Goal: Task Accomplishment & Management: Complete application form

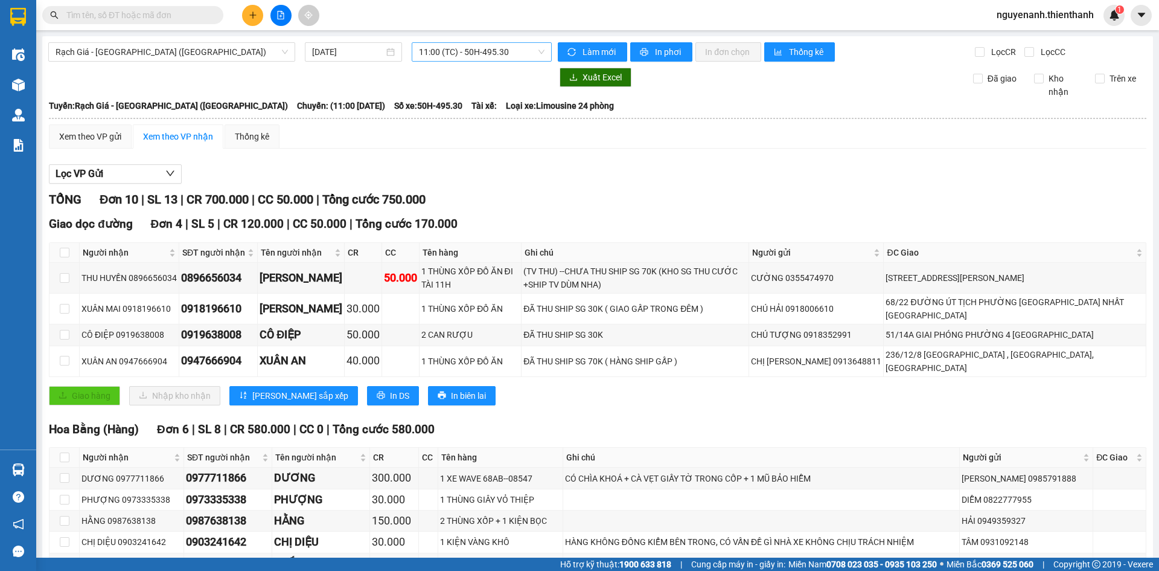
click at [452, 58] on span "11:00 (TC) - 50H-495.30" at bounding box center [482, 52] width 126 height 18
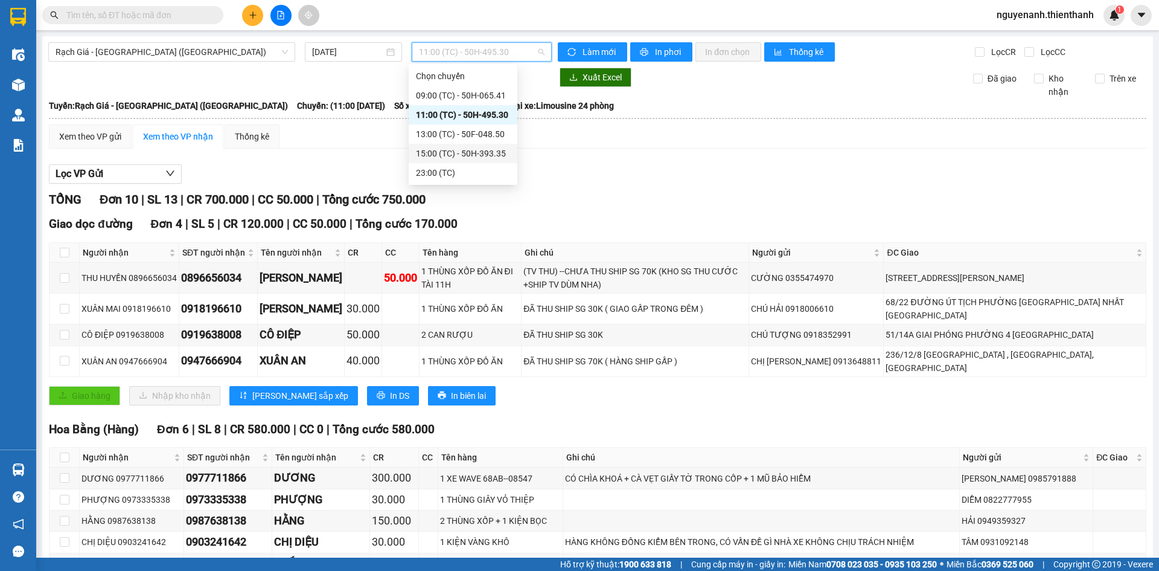
click at [454, 156] on div "15:00 (TC) - 50H-393.35" at bounding box center [463, 153] width 94 height 13
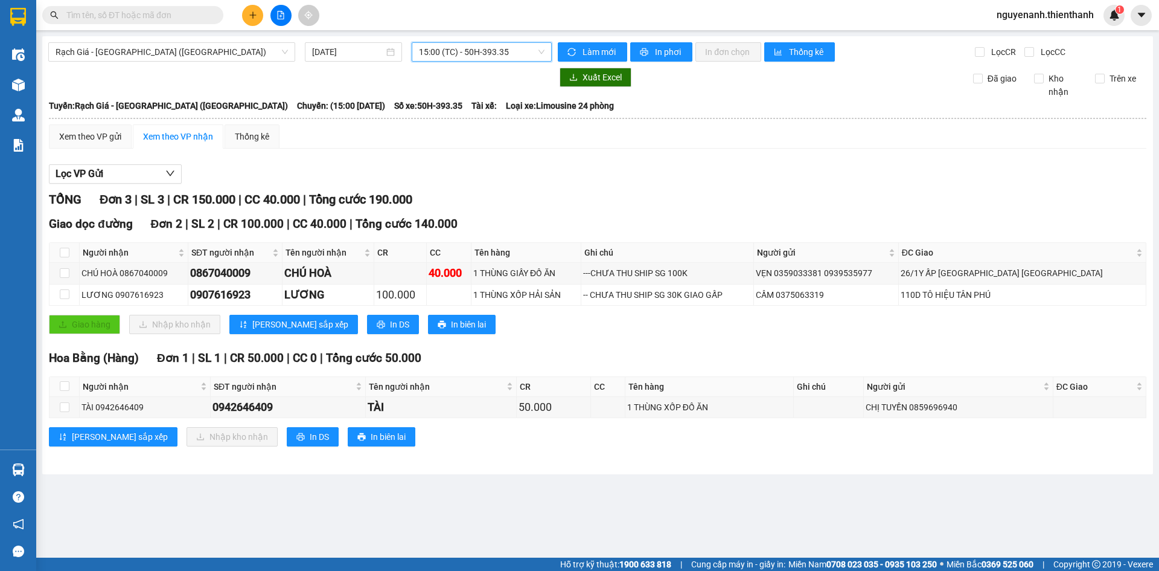
click at [485, 30] on div "Kết quả tìm kiếm ( 0 ) Bộ lọc Ngày tạo đơn gần nhất No Data nguyenanh.thienthan…" at bounding box center [579, 15] width 1159 height 30
drag, startPoint x: 481, startPoint y: 50, endPoint x: 479, endPoint y: 63, distance: 13.3
click at [481, 51] on span "15:00 (TC) - 50H-393.35" at bounding box center [482, 52] width 126 height 18
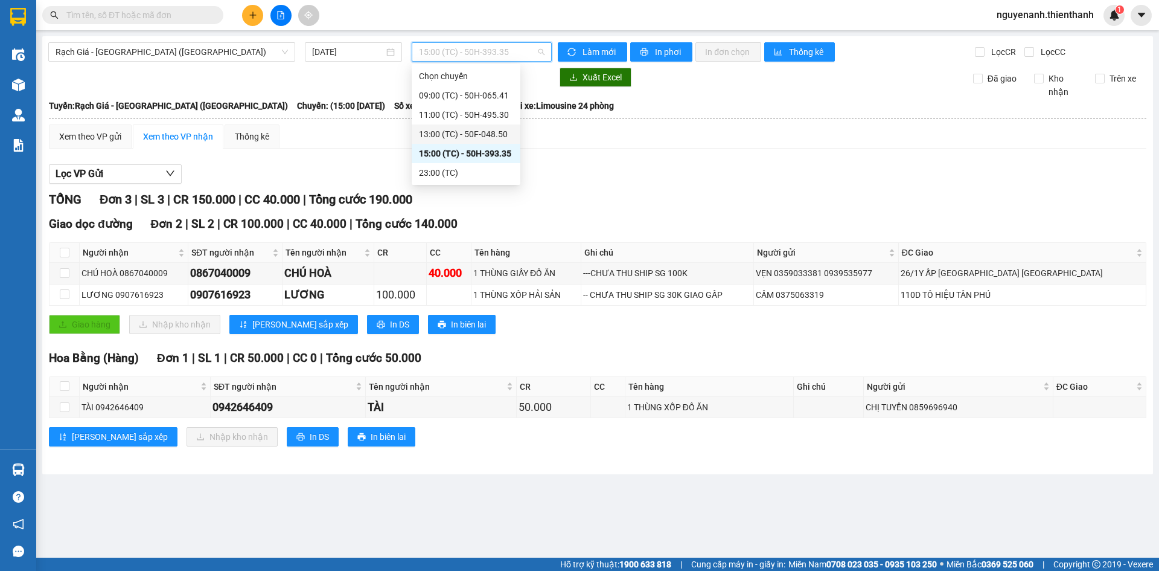
click at [472, 138] on div "13:00 (TC) - 50F-048.50" at bounding box center [466, 133] width 94 height 13
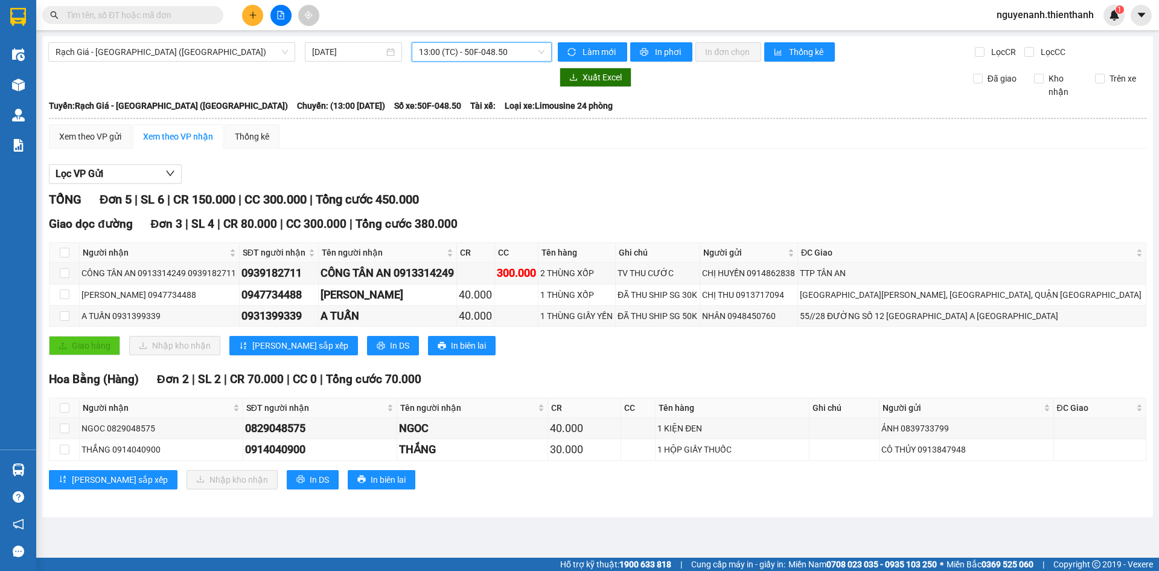
click at [473, 45] on span "13:00 (TC) - 50F-048.50" at bounding box center [482, 52] width 126 height 18
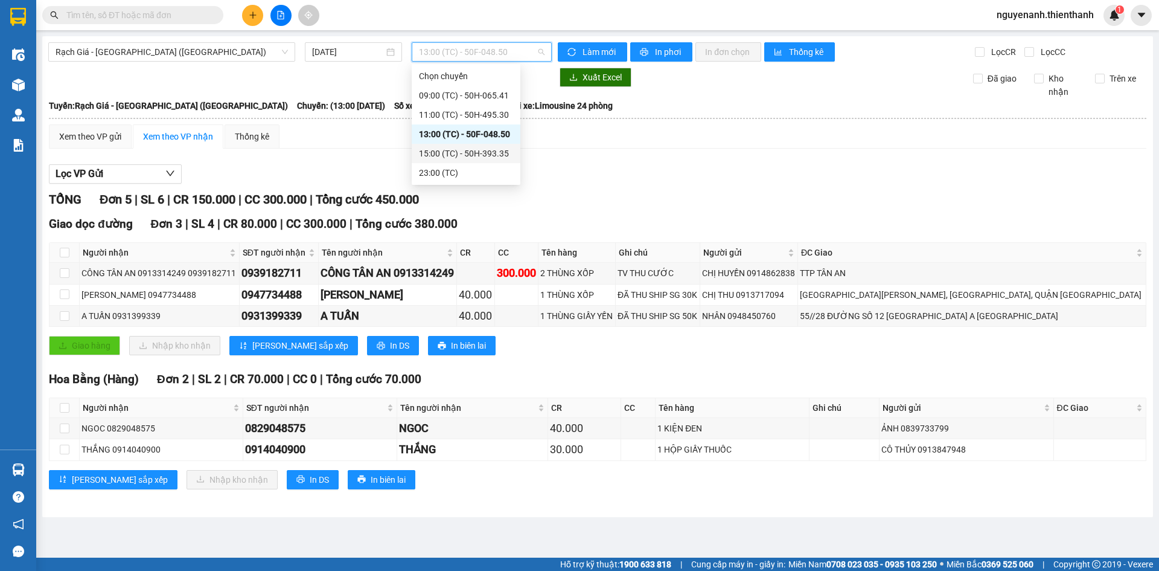
click at [457, 150] on div "15:00 (TC) - 50H-393.35" at bounding box center [466, 153] width 94 height 13
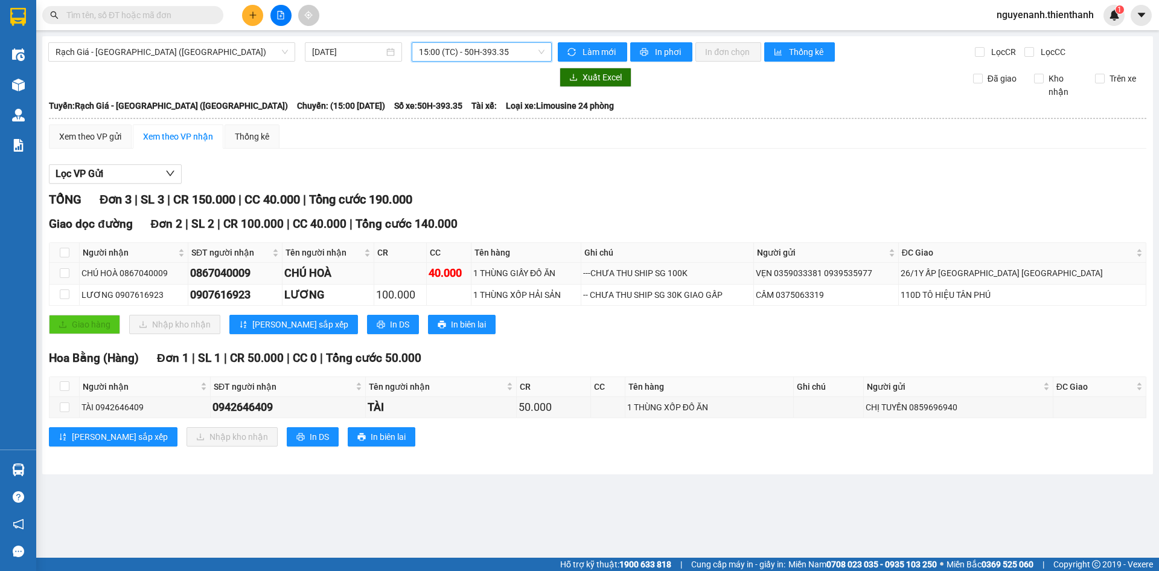
click at [218, 272] on div "0867040009" at bounding box center [235, 272] width 90 height 17
copy div "0867040009"
click at [118, 8] on span at bounding box center [132, 15] width 181 height 18
click at [120, 13] on input "text" at bounding box center [137, 14] width 142 height 13
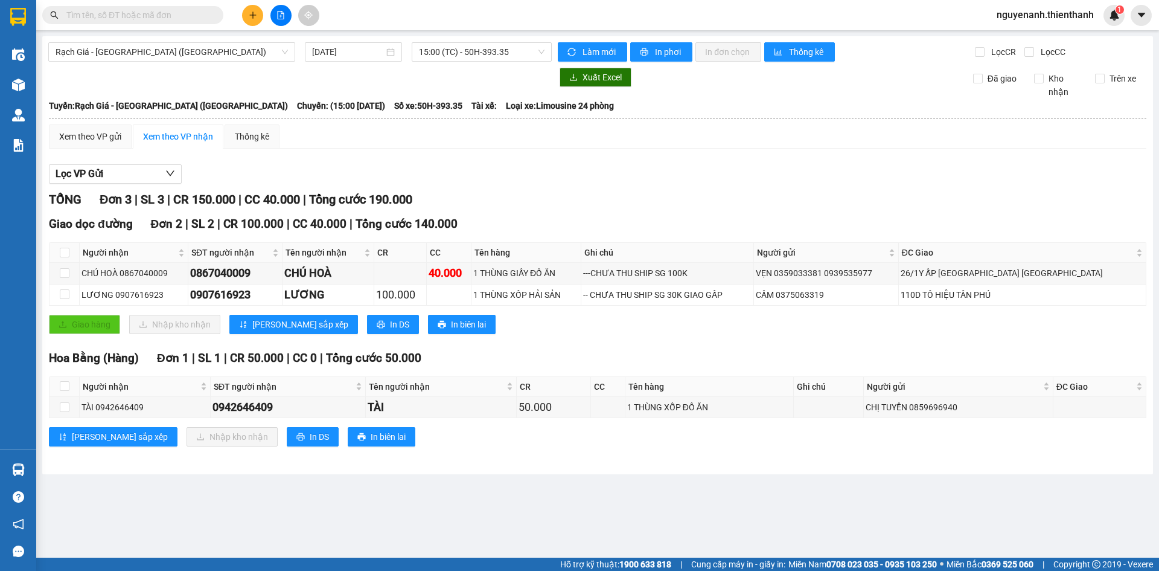
paste input "0867040009"
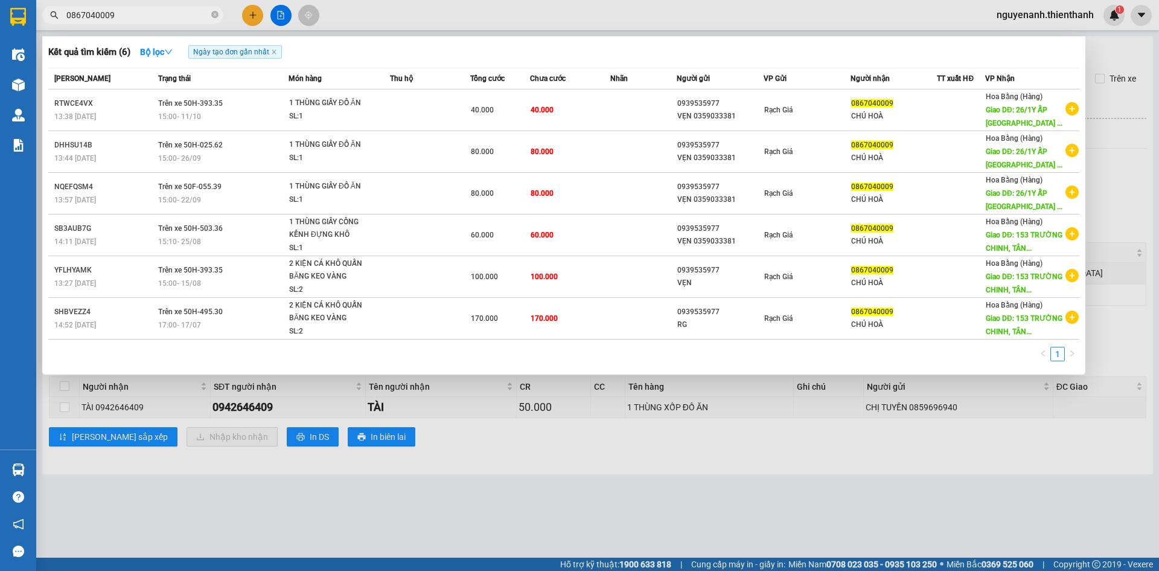
type input "0867040009"
click at [216, 11] on icon "close-circle" at bounding box center [214, 14] width 7 height 7
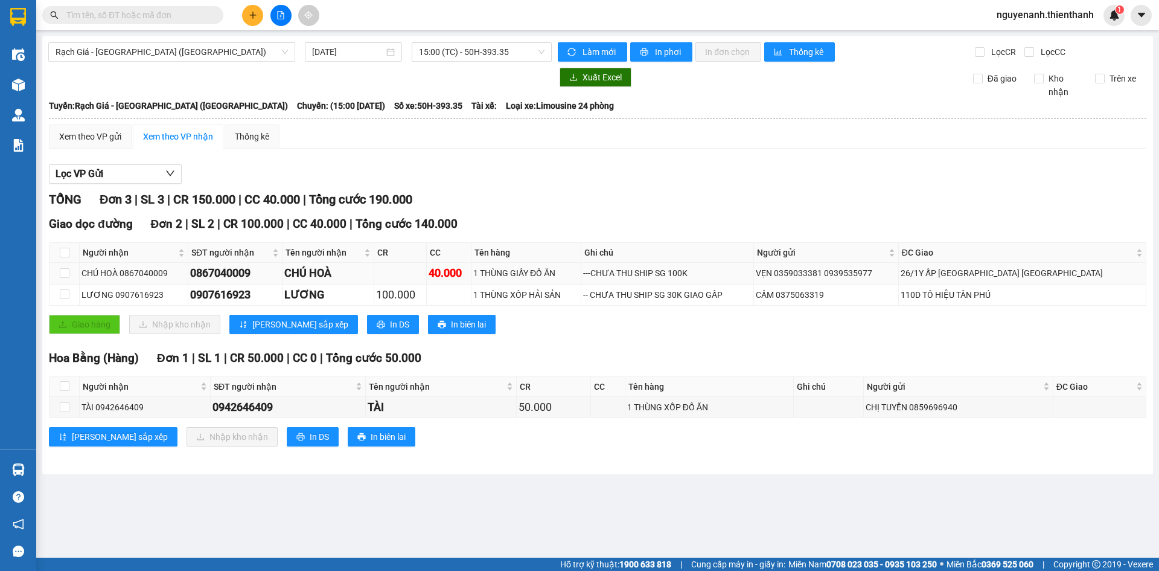
click at [990, 276] on div "26/1Y ẤP [GEOGRAPHIC_DATA] [GEOGRAPHIC_DATA]" at bounding box center [1022, 272] width 243 height 13
copy tr "26/1Y ẤP [GEOGRAPHIC_DATA] [GEOGRAPHIC_DATA]"
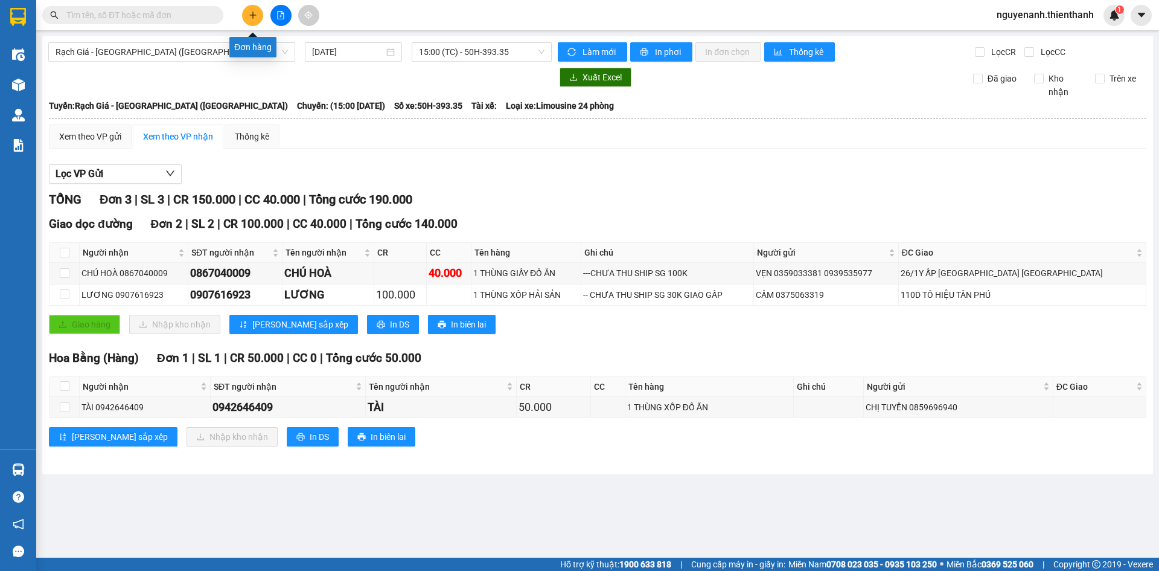
click at [182, 11] on input "text" at bounding box center [137, 14] width 142 height 13
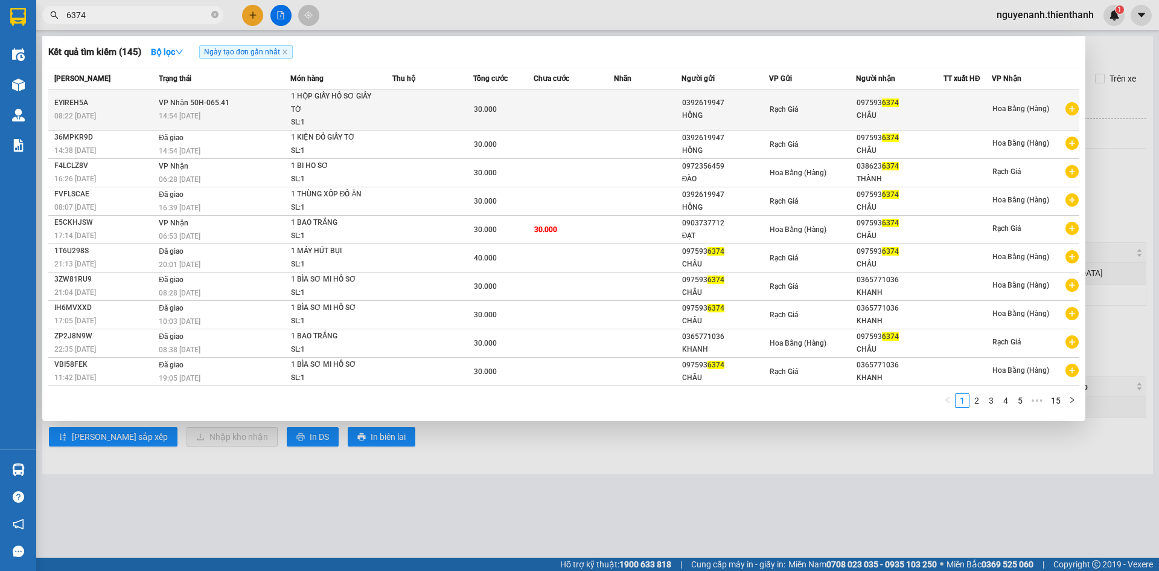
type input "6374"
click at [650, 117] on td at bounding box center [647, 109] width 67 height 41
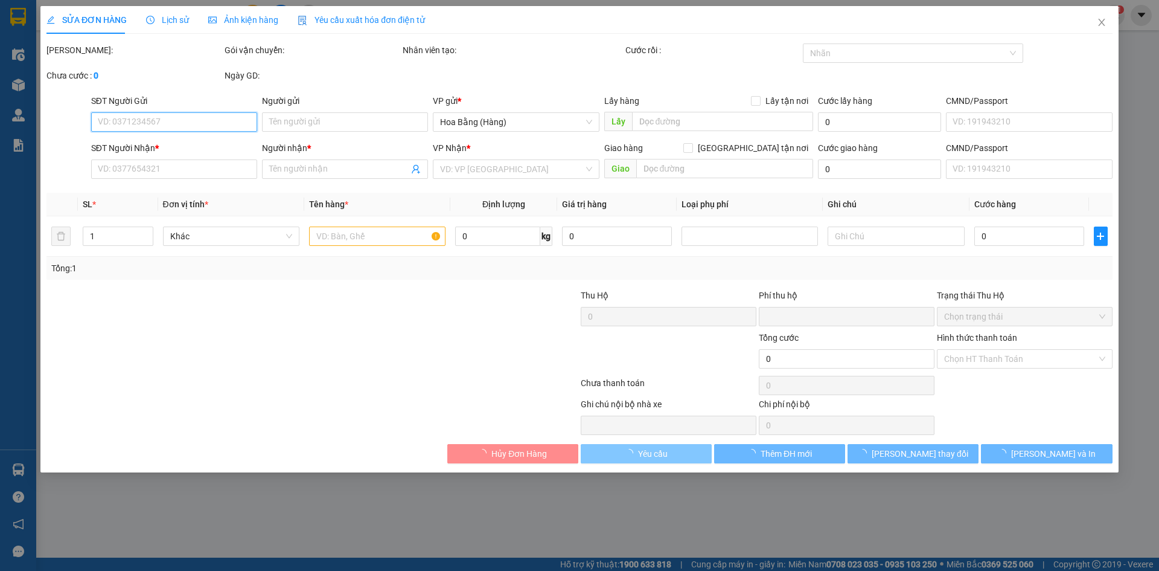
type input "0392619947"
type input "HỒNG"
type input "0975936374"
type input "CHÂU"
type input "0"
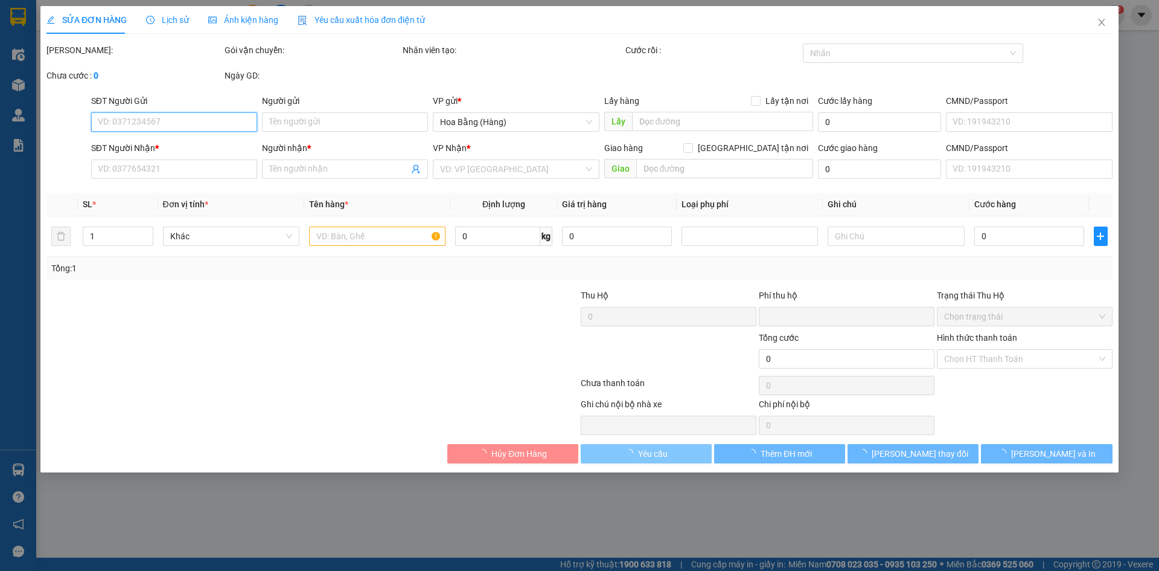
type input "30.000"
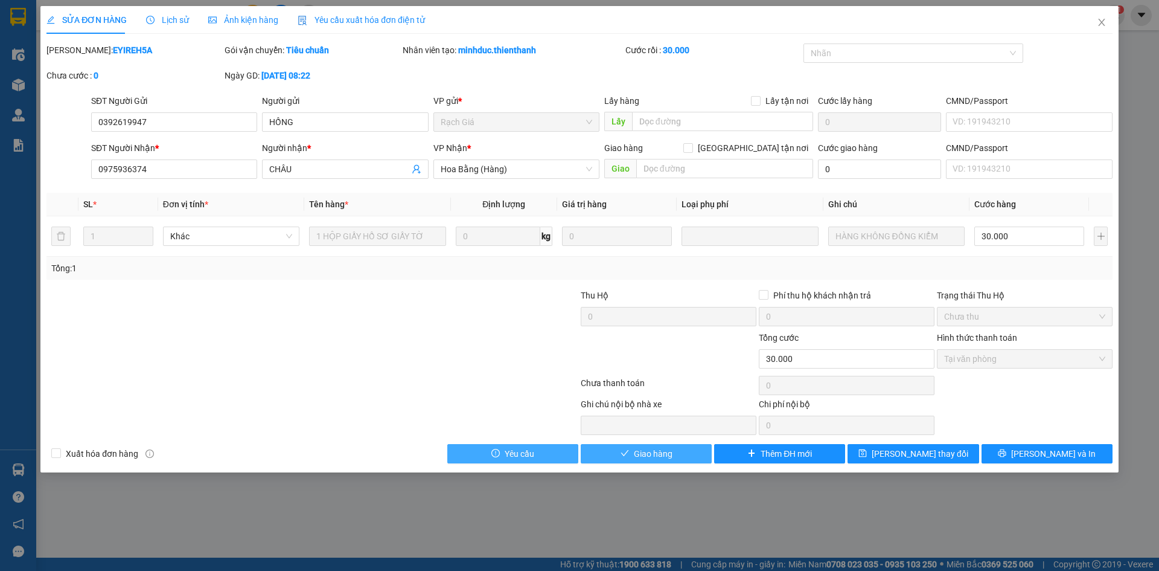
click at [653, 454] on span "Giao hàng" at bounding box center [653, 453] width 39 height 13
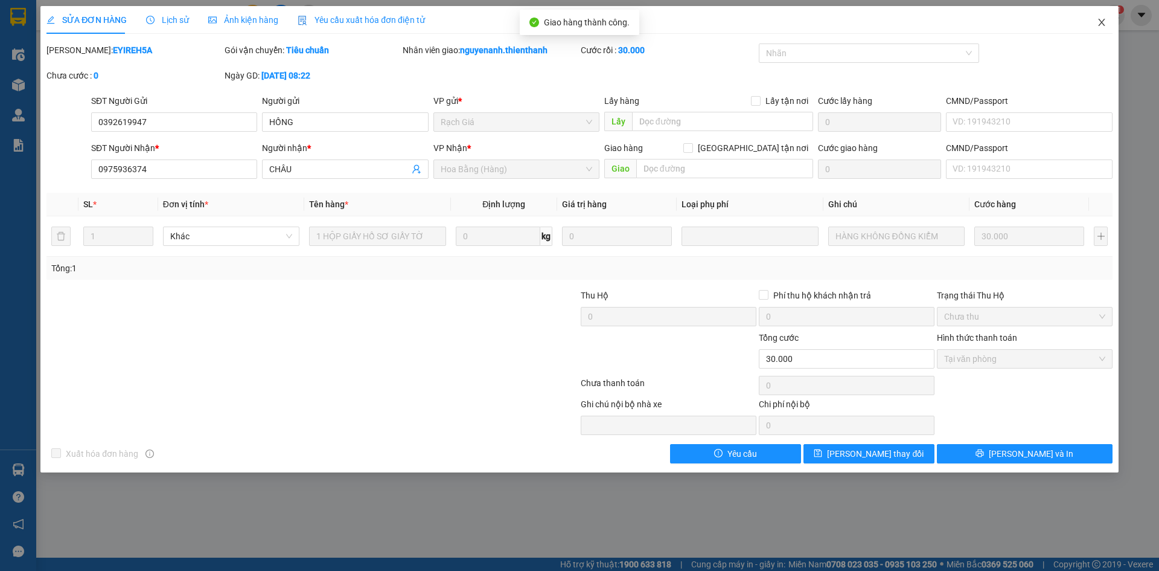
click at [1106, 17] on span "Close" at bounding box center [1102, 23] width 34 height 34
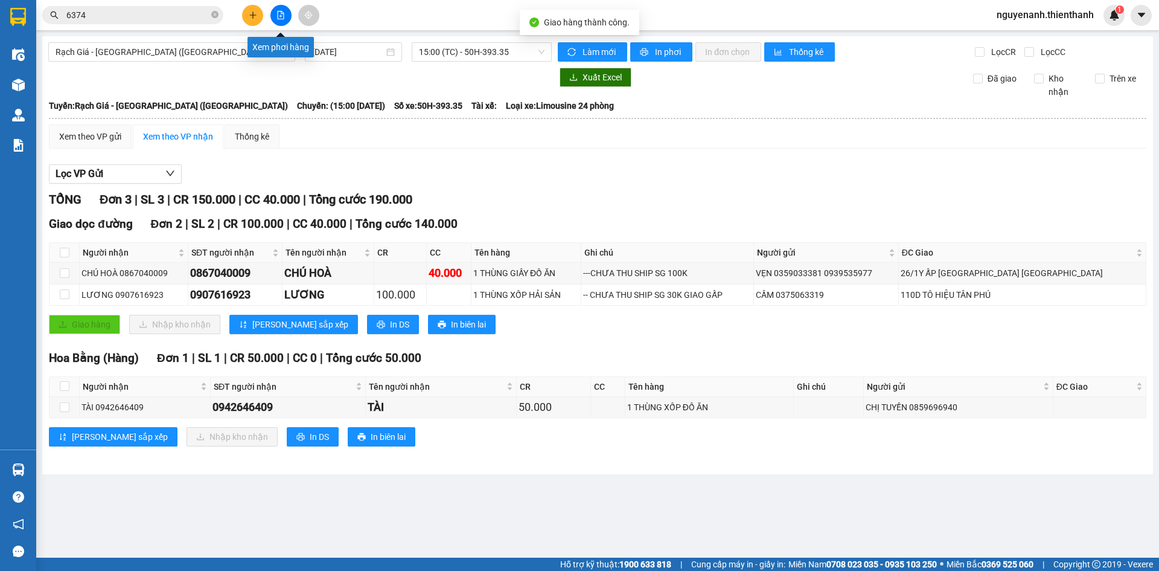
click at [280, 10] on button at bounding box center [280, 15] width 21 height 21
click at [451, 50] on span "15:00 (TC) - 50H-393.35" at bounding box center [482, 52] width 126 height 18
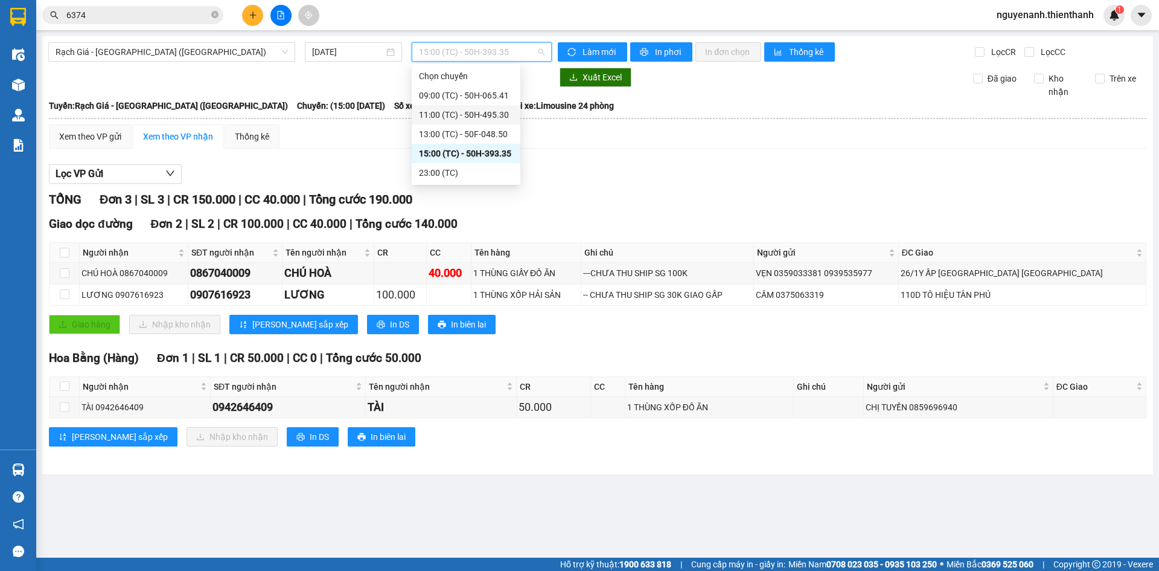
click at [446, 108] on div "11:00 (TC) - 50H-495.30" at bounding box center [466, 114] width 109 height 19
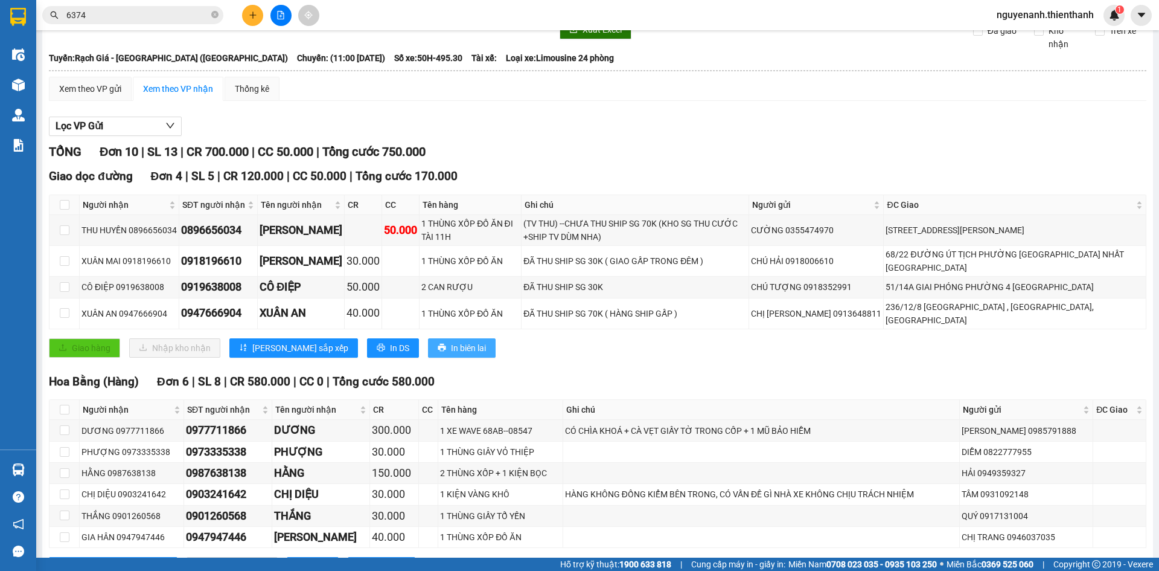
scroll to position [91, 0]
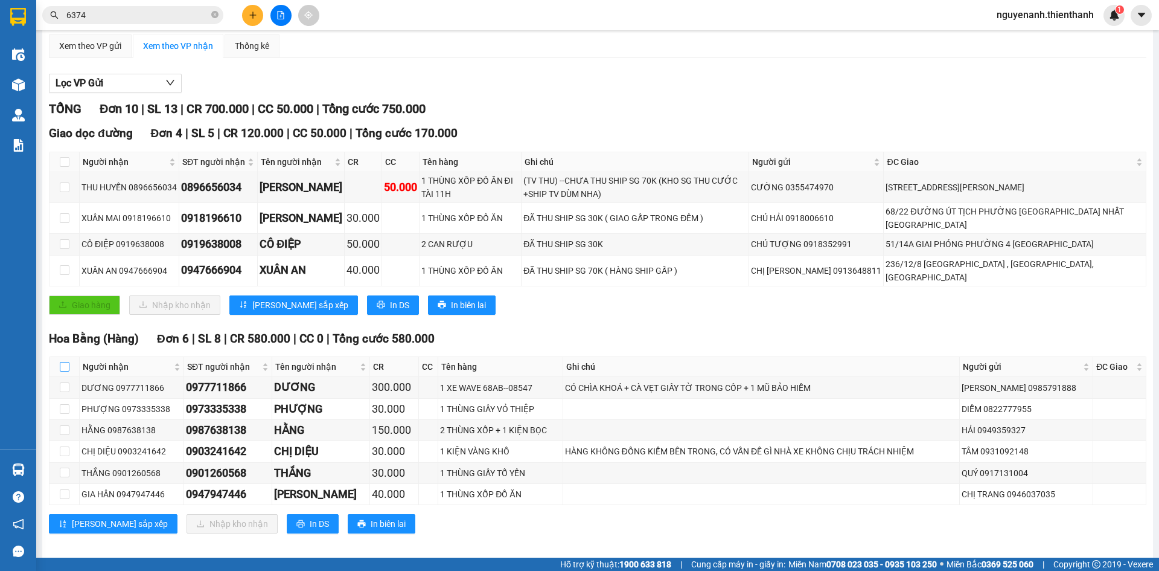
click at [58, 357] on th at bounding box center [65, 367] width 30 height 20
click at [62, 362] on input "checkbox" at bounding box center [65, 367] width 10 height 10
checkbox input "true"
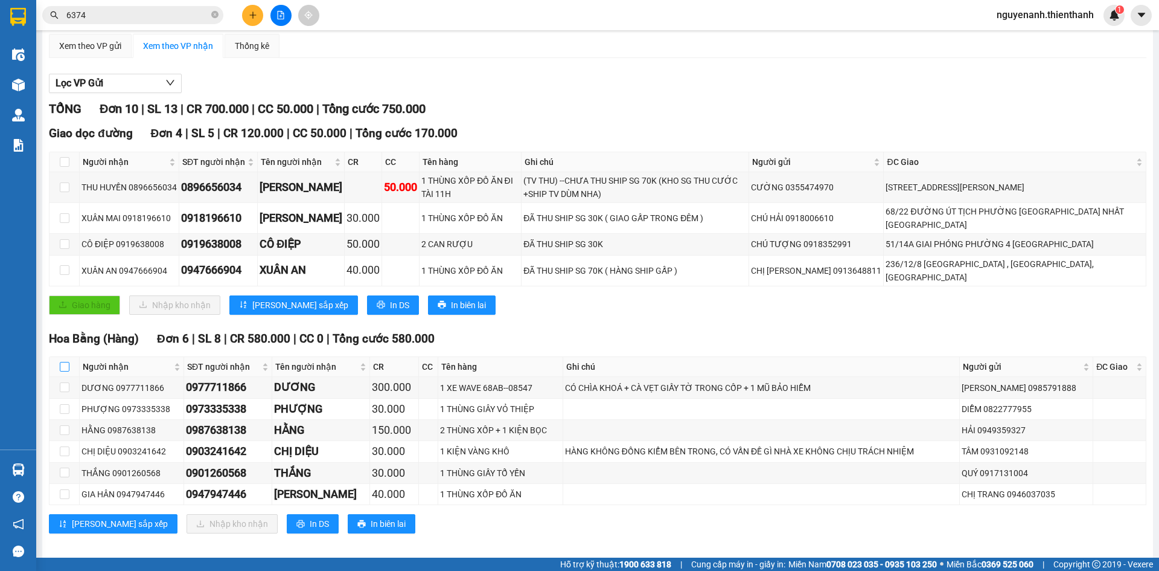
checkbox input "true"
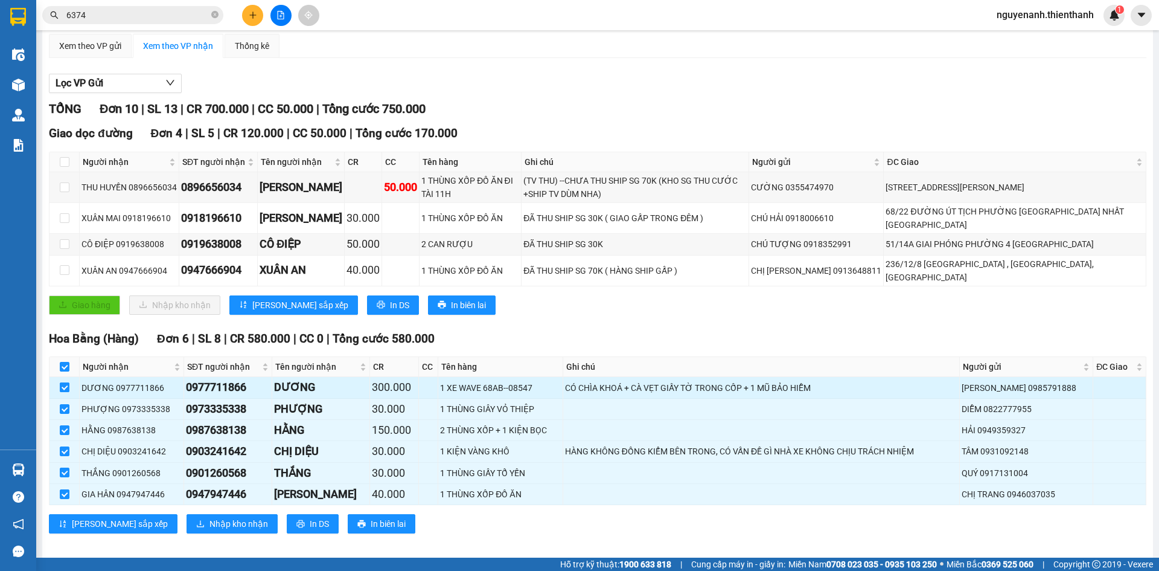
click at [63, 382] on input "checkbox" at bounding box center [65, 387] width 10 height 10
checkbox input "false"
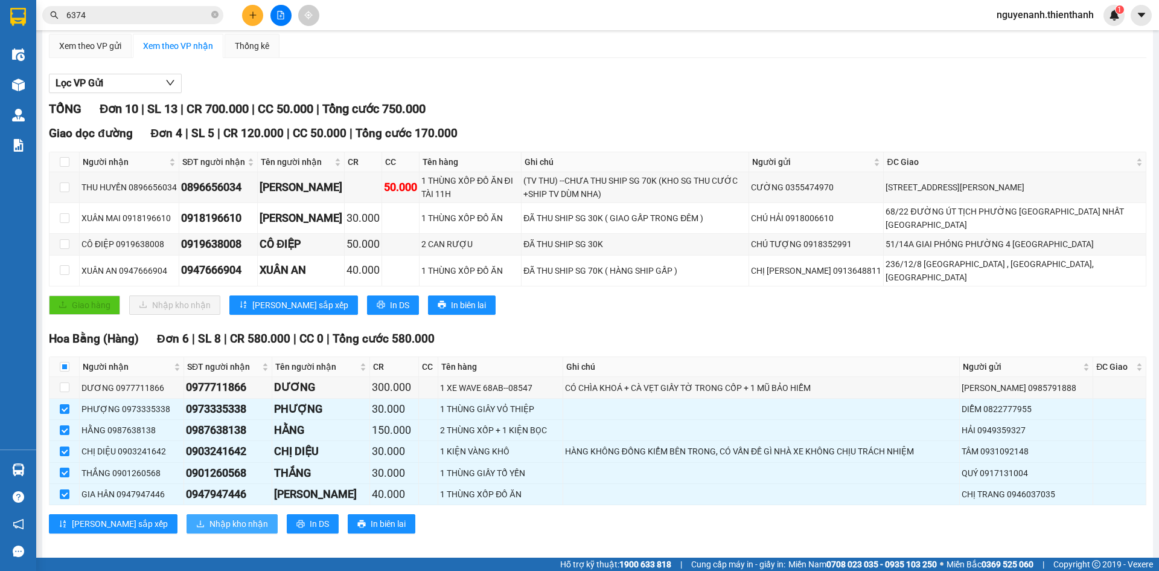
click at [210, 517] on span "Nhập kho nhận" at bounding box center [239, 523] width 59 height 13
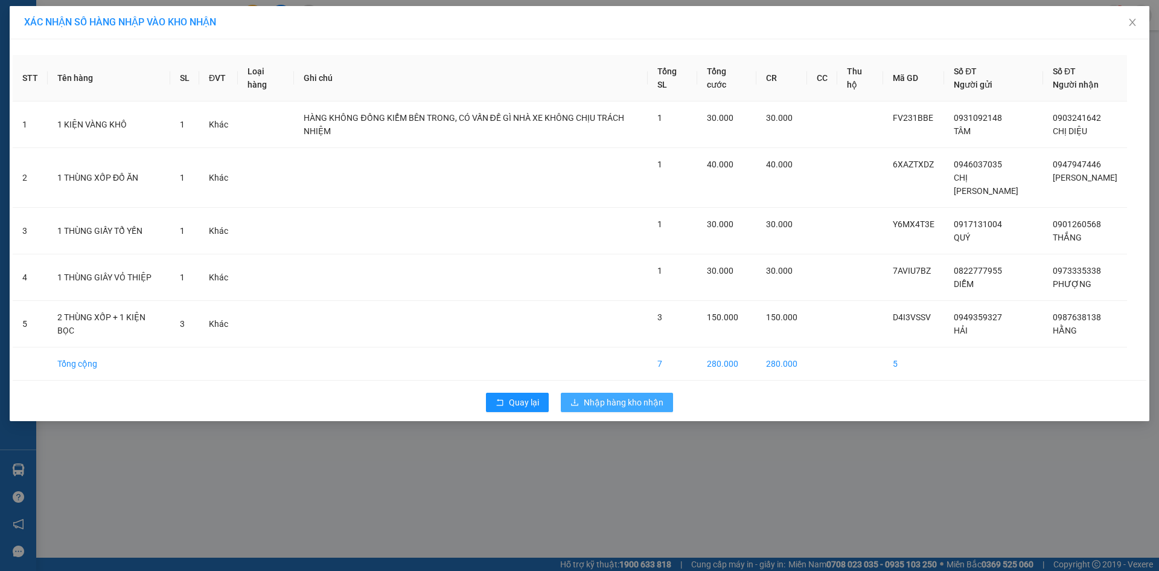
click at [633, 395] on span "Nhập hàng kho nhận" at bounding box center [624, 401] width 80 height 13
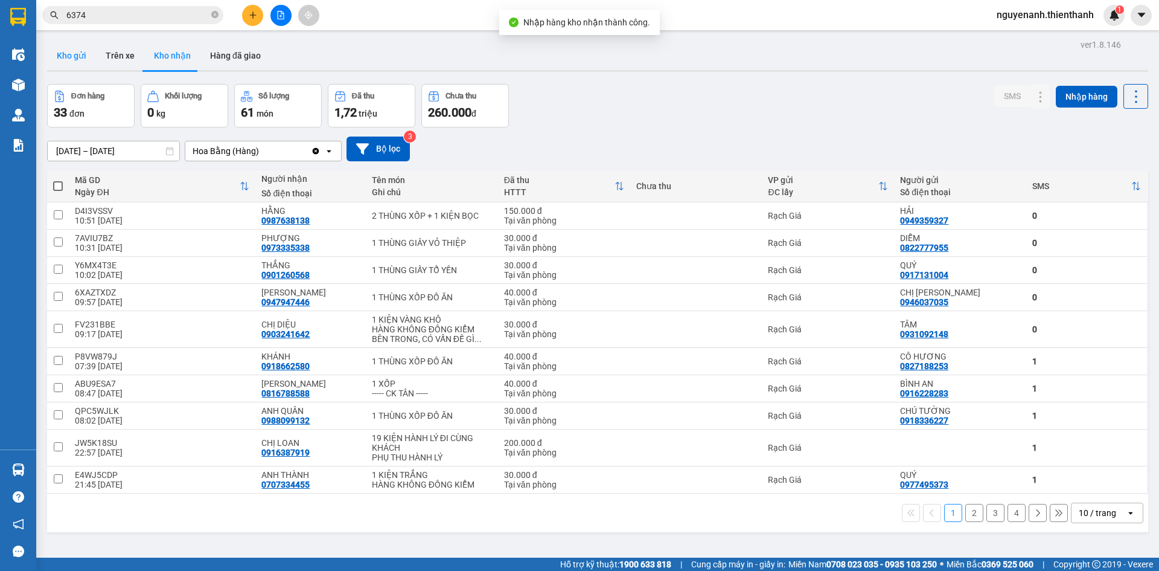
click at [61, 65] on button "Kho gửi" at bounding box center [71, 55] width 49 height 29
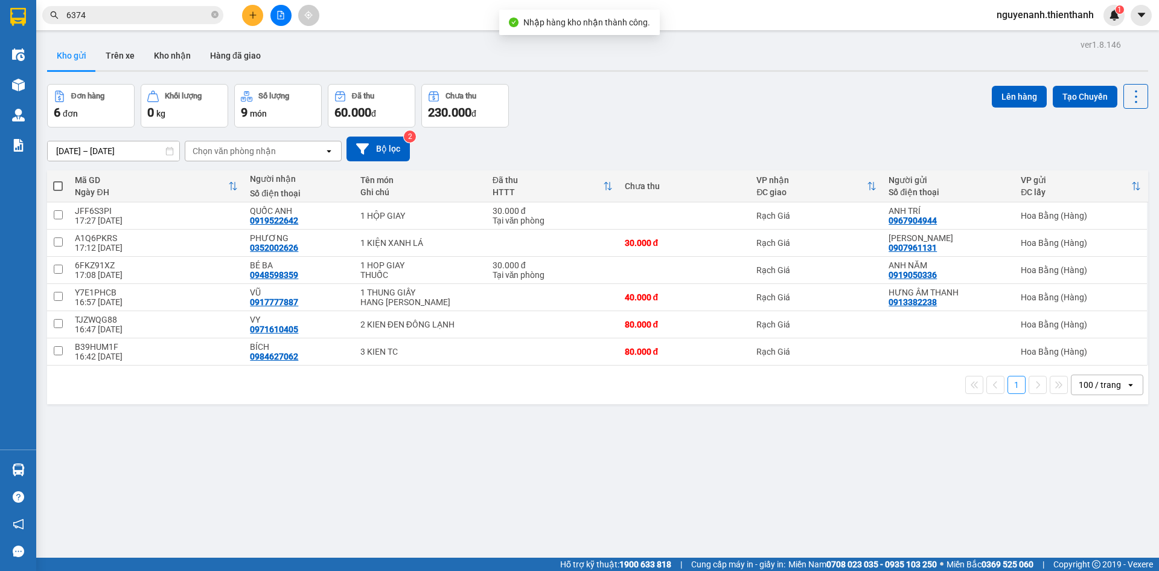
click at [292, 18] on div at bounding box center [280, 15] width 91 height 21
click at [287, 15] on button at bounding box center [280, 15] width 21 height 21
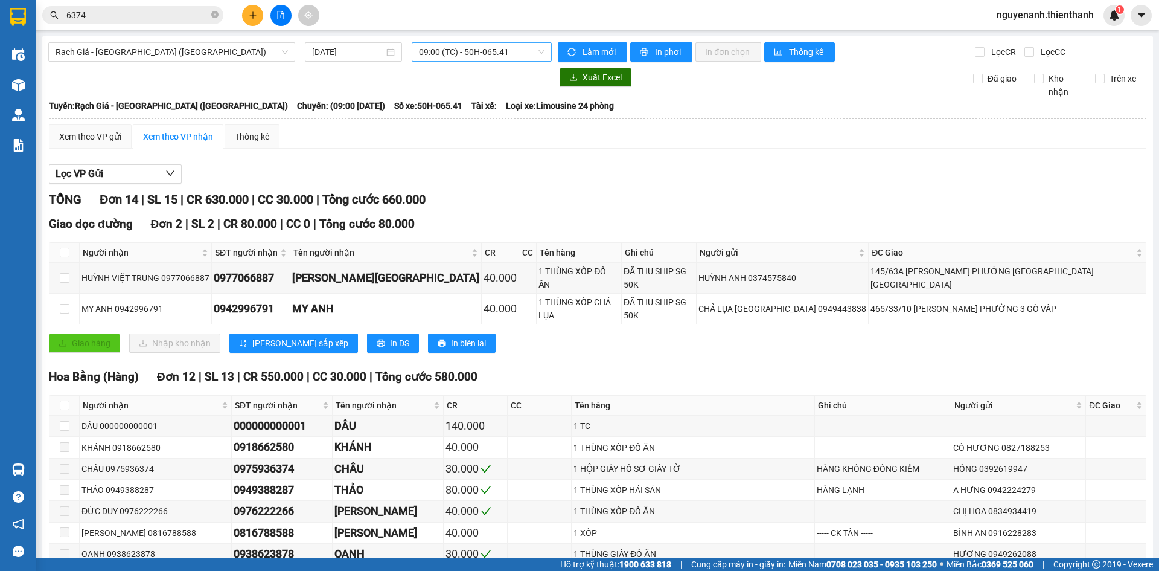
click at [470, 53] on span "09:00 (TC) - 50H-065.41" at bounding box center [482, 52] width 126 height 18
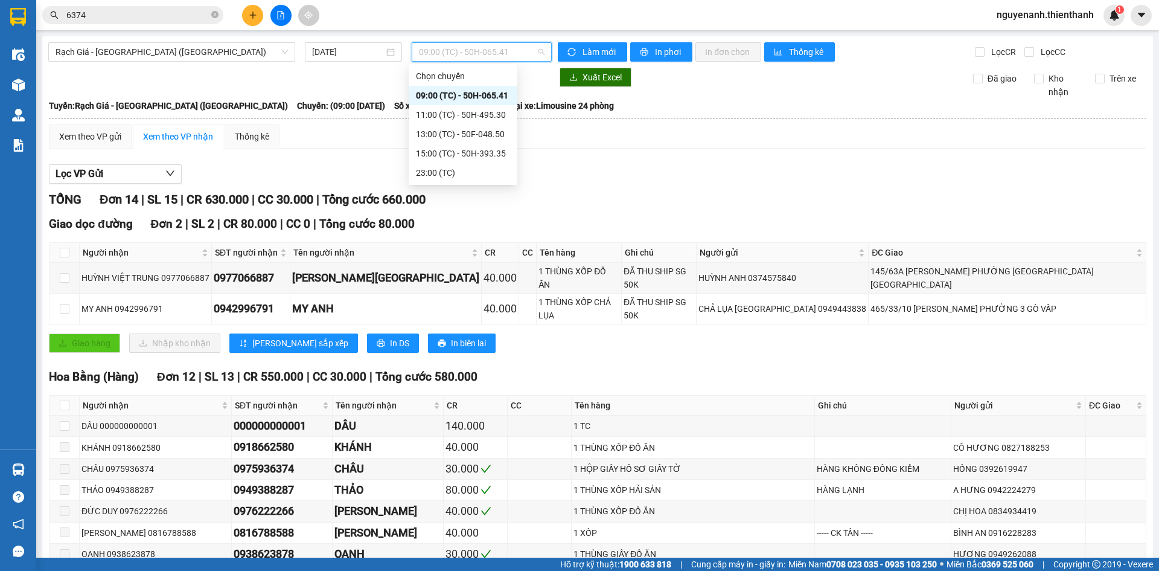
click at [465, 101] on div "09:00 (TC) - 50H-065.41" at bounding box center [463, 95] width 94 height 13
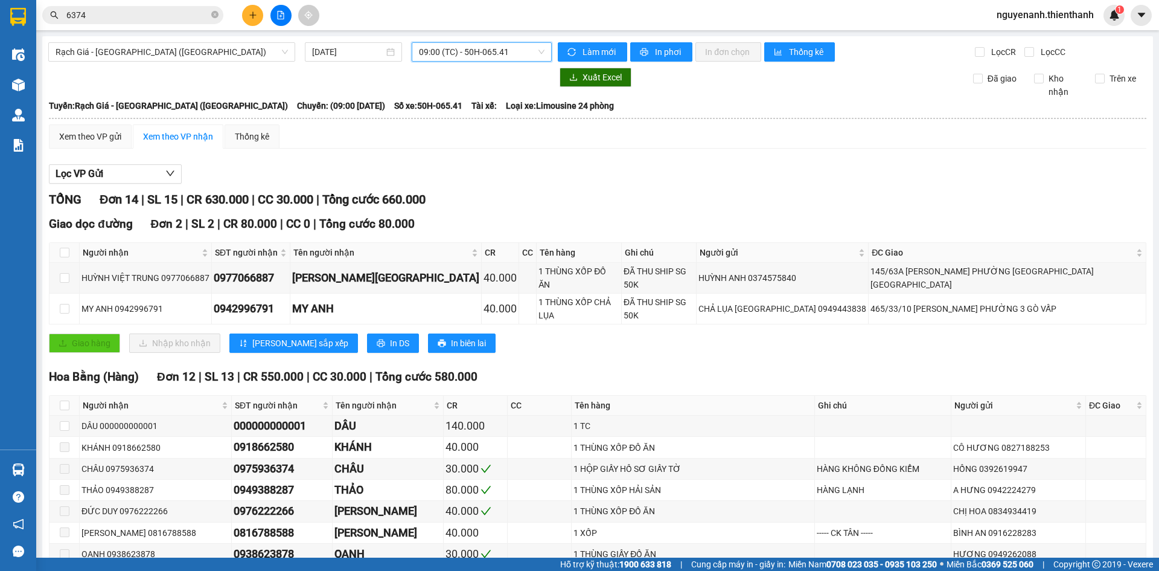
click at [443, 56] on span "09:00 (TC) - 50H-065.41" at bounding box center [482, 52] width 126 height 18
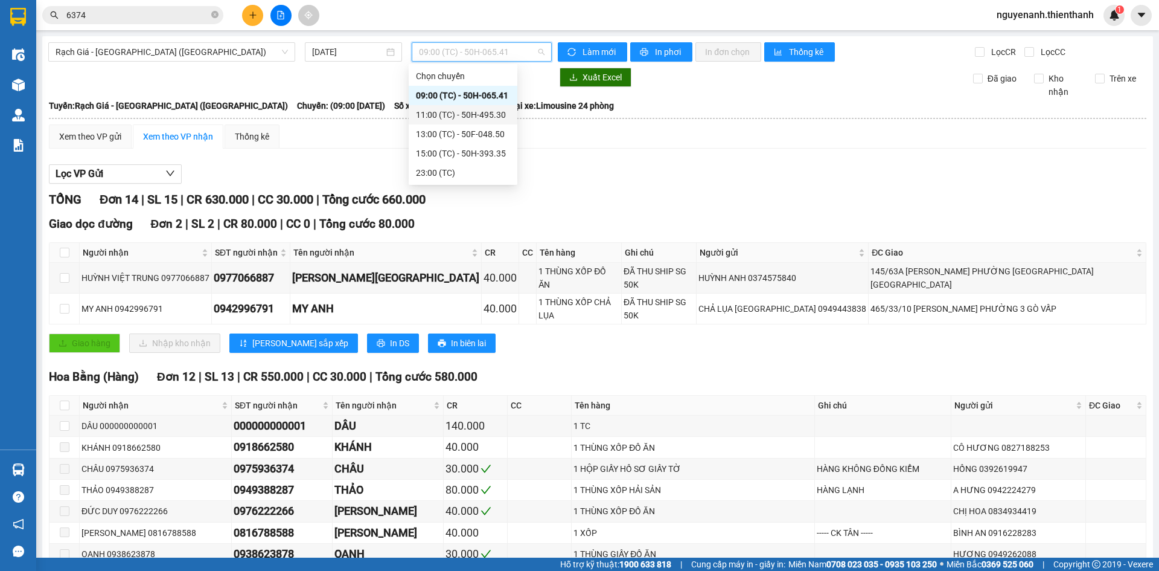
click at [450, 120] on div "11:00 (TC) - 50H-495.30" at bounding box center [463, 114] width 94 height 13
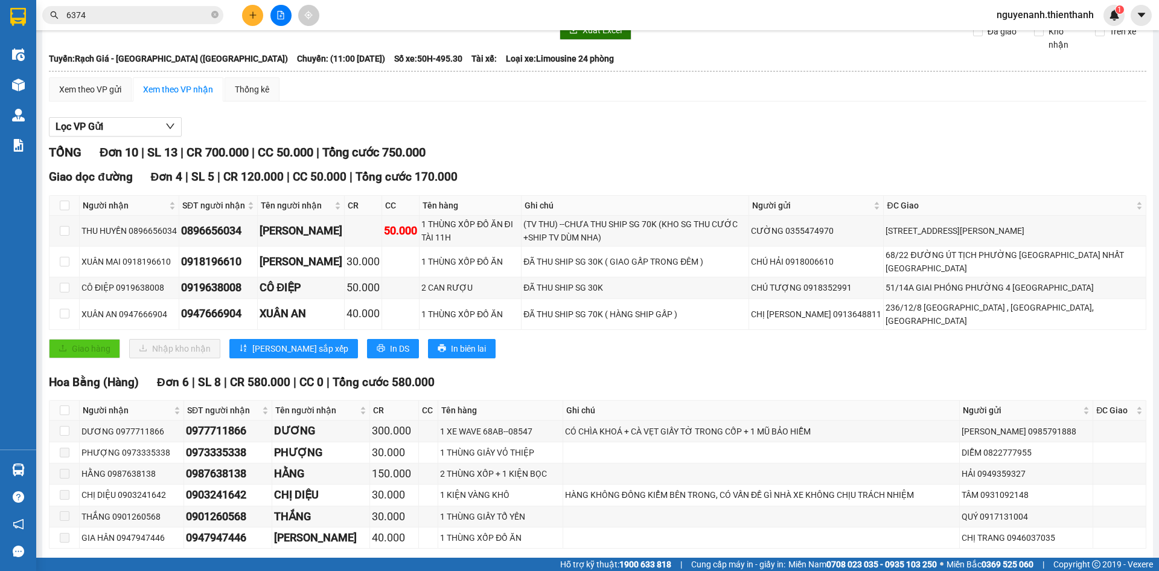
scroll to position [91, 0]
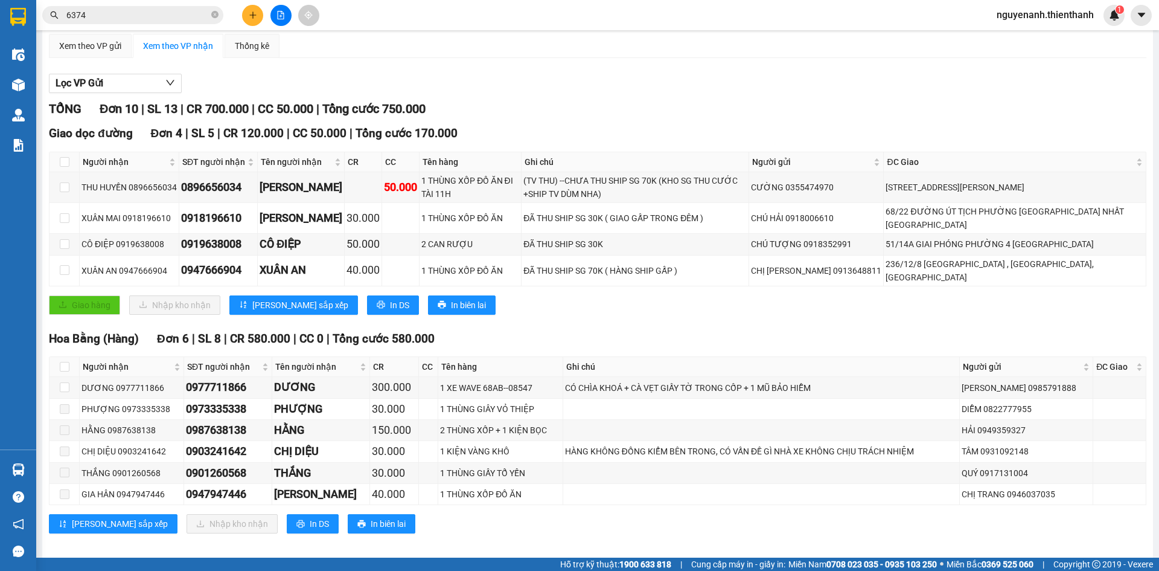
click at [136, 21] on input "6374" at bounding box center [137, 14] width 142 height 13
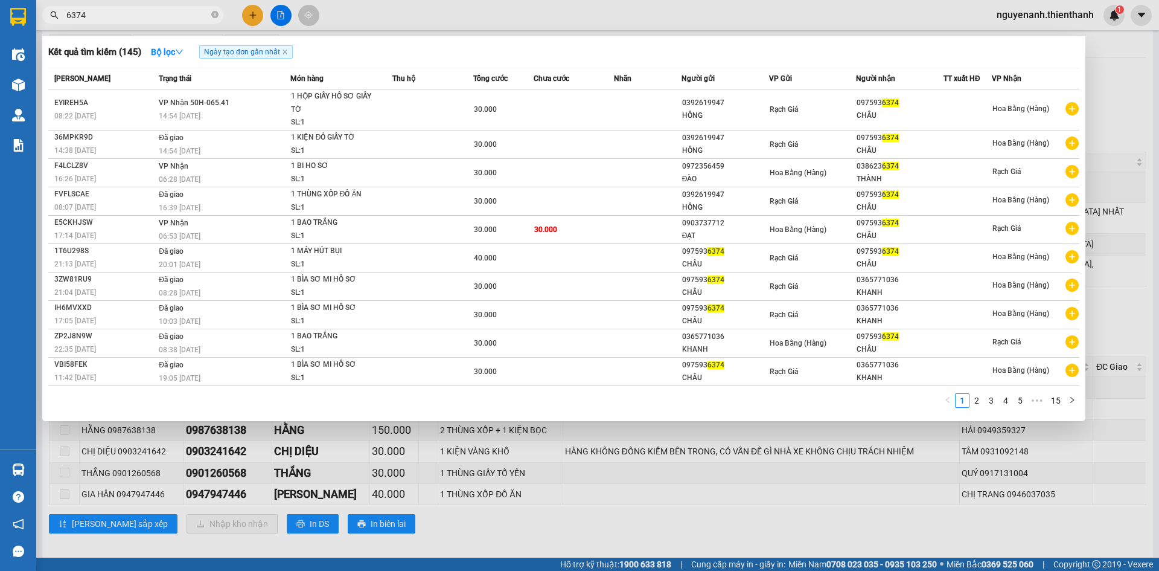
click at [136, 21] on input "6374" at bounding box center [137, 14] width 142 height 13
paste input "0938766955"
type input "0938766955"
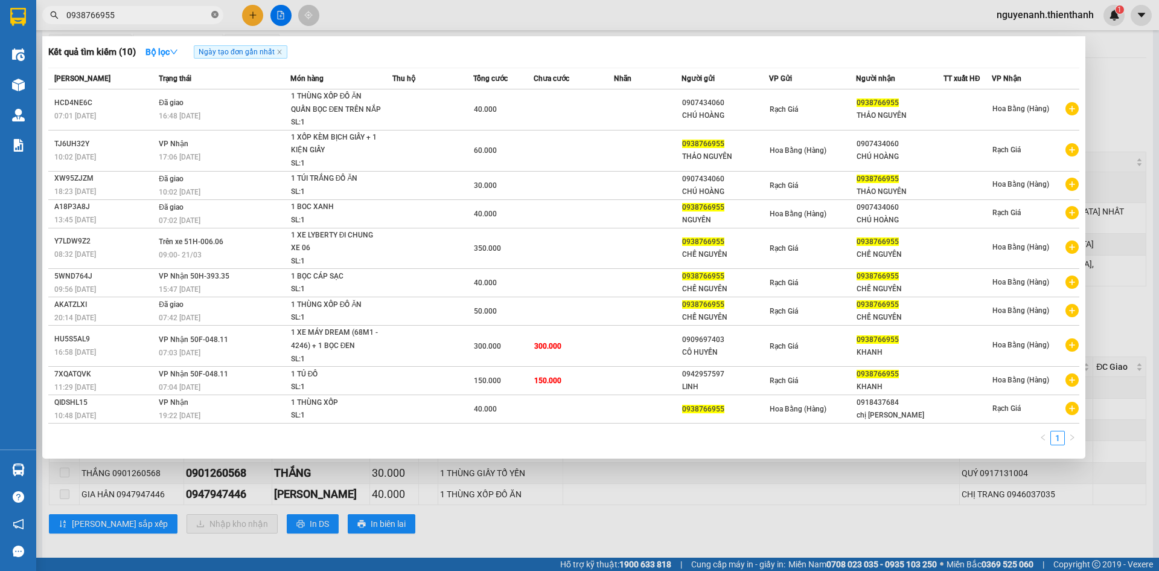
click at [216, 16] on icon "close-circle" at bounding box center [214, 14] width 7 height 7
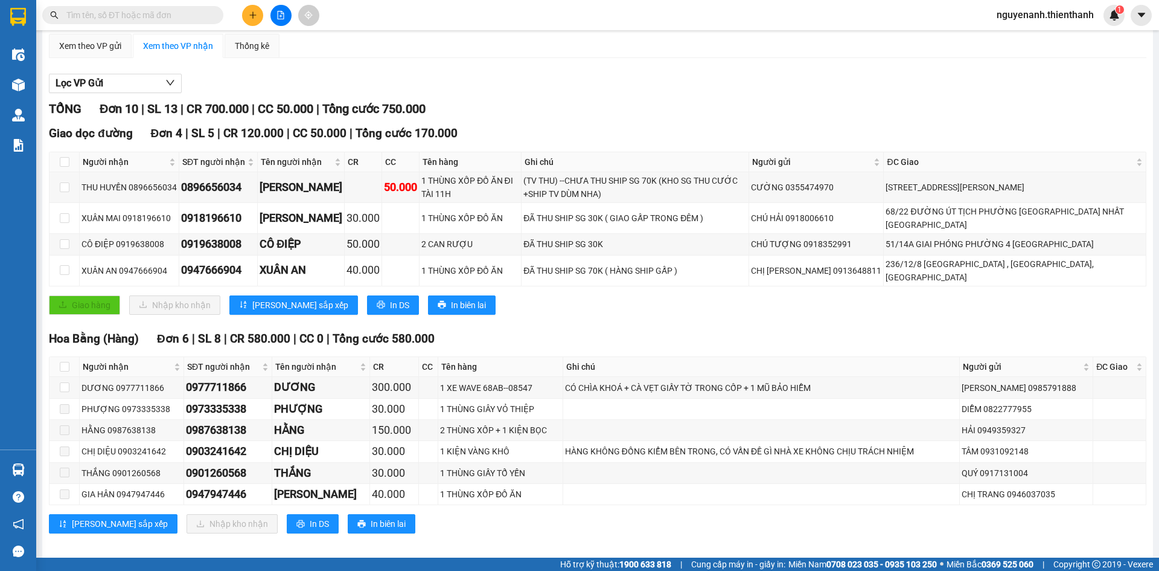
click at [137, 18] on input "text" at bounding box center [137, 14] width 142 height 13
paste input "0901260568"
type input "0901260568"
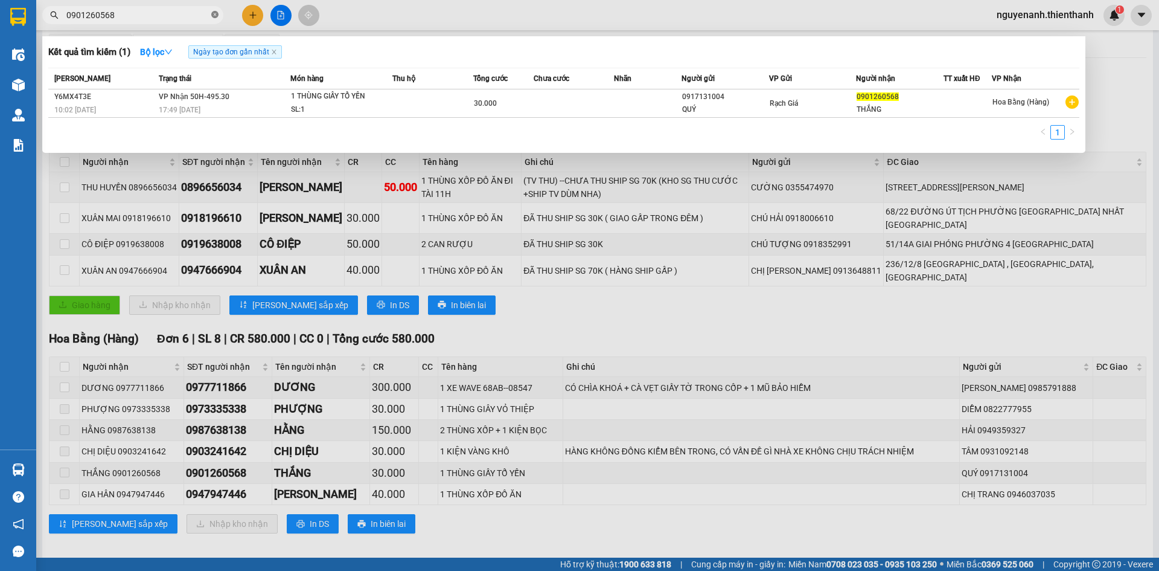
click at [213, 14] on icon "close-circle" at bounding box center [214, 14] width 7 height 7
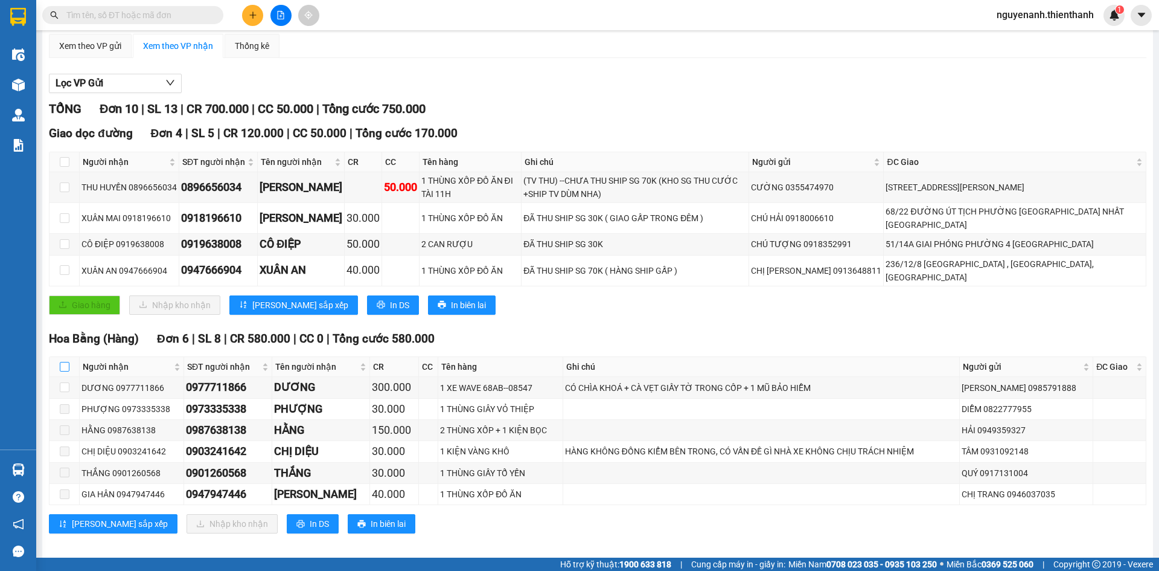
click at [67, 362] on input "checkbox" at bounding box center [65, 367] width 10 height 10
checkbox input "true"
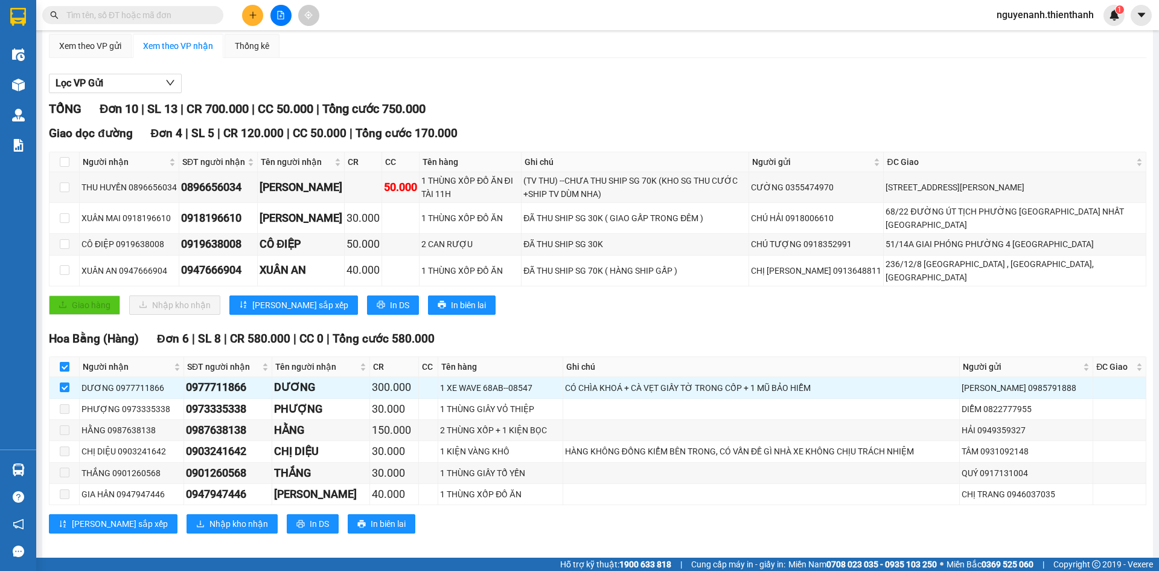
click at [67, 362] on input "checkbox" at bounding box center [65, 367] width 10 height 10
checkbox input "false"
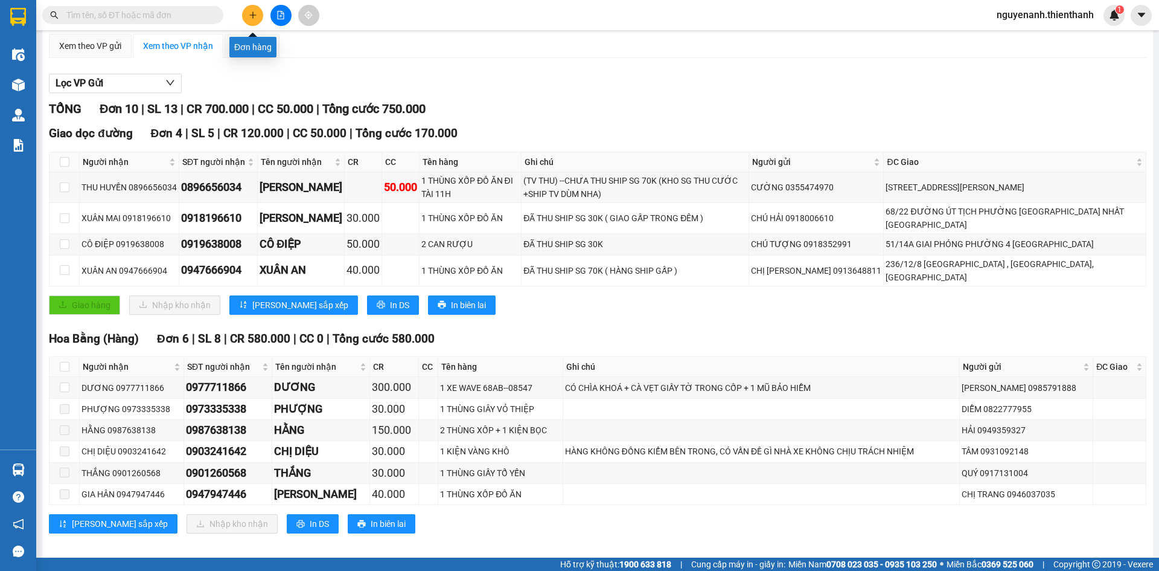
click at [261, 13] on button at bounding box center [252, 15] width 21 height 21
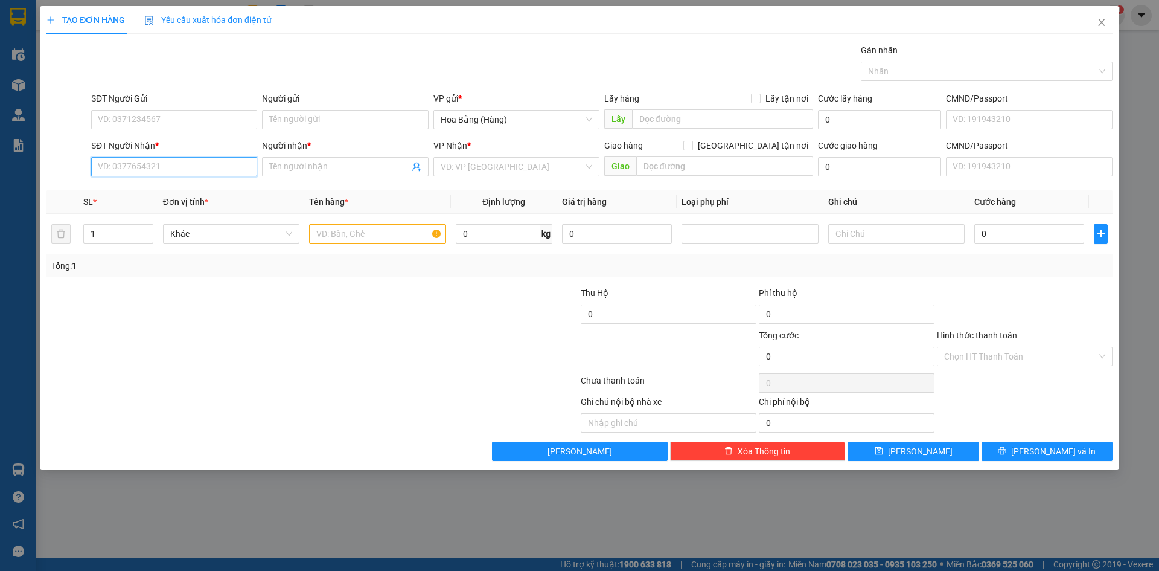
click at [180, 165] on input "SĐT Người Nhận *" at bounding box center [174, 166] width 166 height 19
click at [165, 193] on div "0787898777 - [GEOGRAPHIC_DATA]" at bounding box center [174, 190] width 152 height 13
type input "0787898777"
type input "CHÂU THÁI"
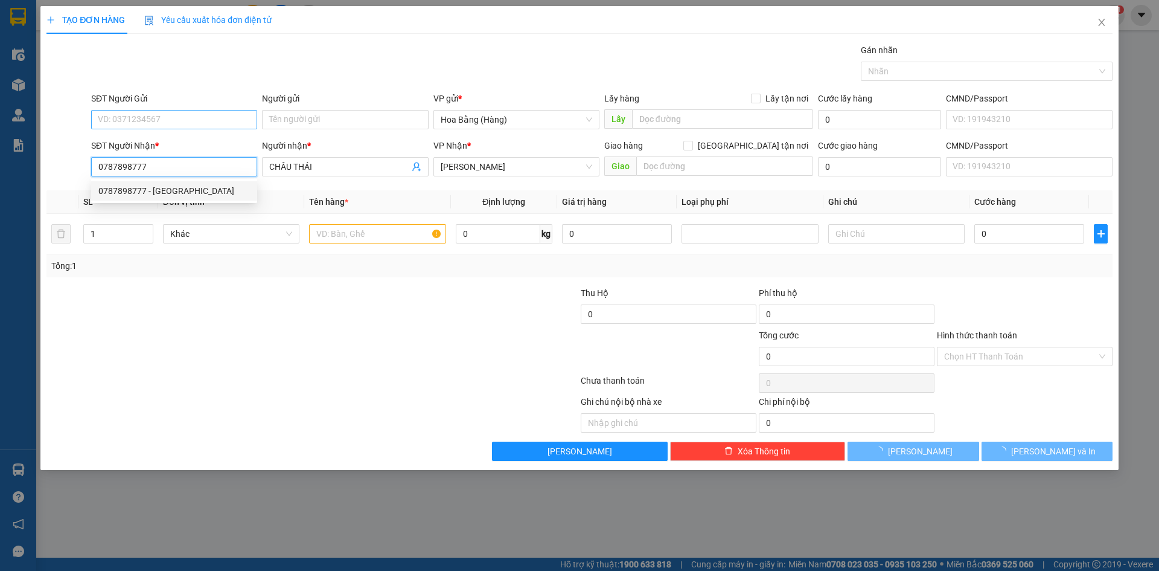
type input "0787898777"
type input "40.000"
click at [165, 124] on input "SĐT Người Gửi" at bounding box center [174, 119] width 166 height 19
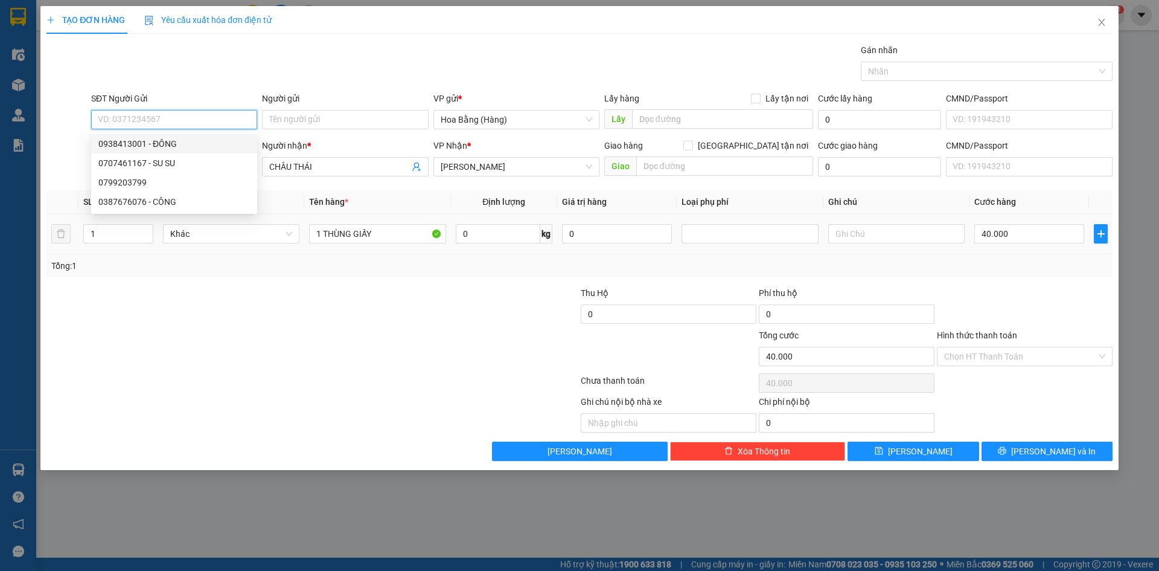
drag, startPoint x: 171, startPoint y: 145, endPoint x: 306, endPoint y: 226, distance: 157.6
click at [171, 145] on div "0938413001 - ĐÔNG" at bounding box center [174, 143] width 152 height 13
type input "0938413001"
type input "ĐÔNG"
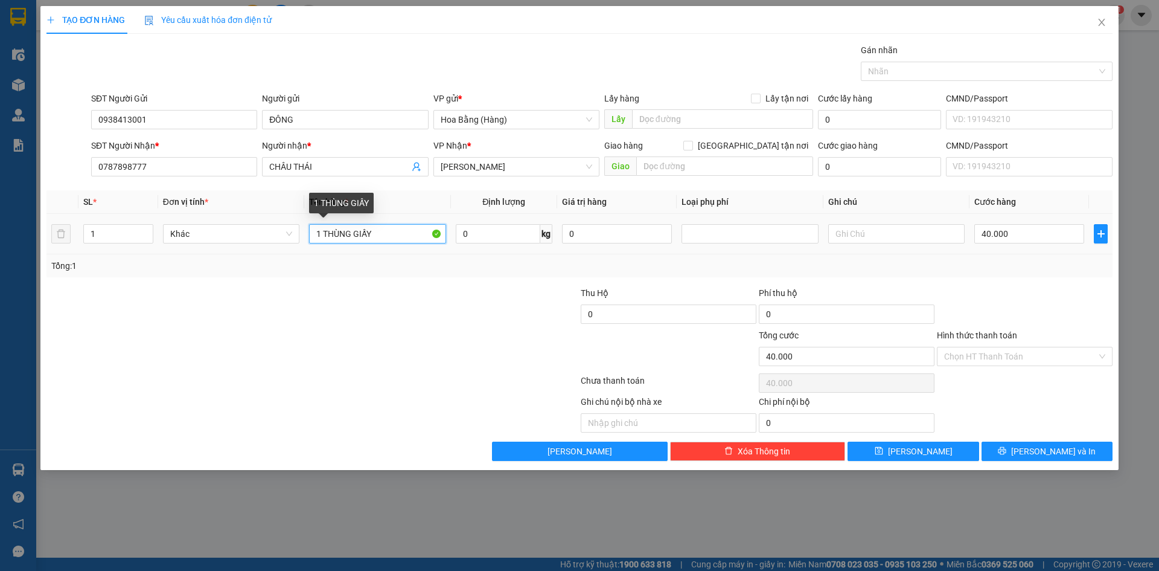
drag, startPoint x: 324, startPoint y: 238, endPoint x: 572, endPoint y: 273, distance: 251.2
click at [572, 273] on div "SL * Đơn vị tính * Tên hàng * Định lượng Giá trị hàng Loại phụ phí Ghi chú Cước…" at bounding box center [579, 233] width 1066 height 87
drag, startPoint x: 344, startPoint y: 237, endPoint x: 447, endPoint y: 273, distance: 109.8
click at [447, 273] on div "SL * Đơn vị tính * Tên hàng * Định lượng Giá trị hàng Loại phụ phí Ghi chú Cước…" at bounding box center [579, 233] width 1066 height 87
type input "1 BAO ĐỎ"
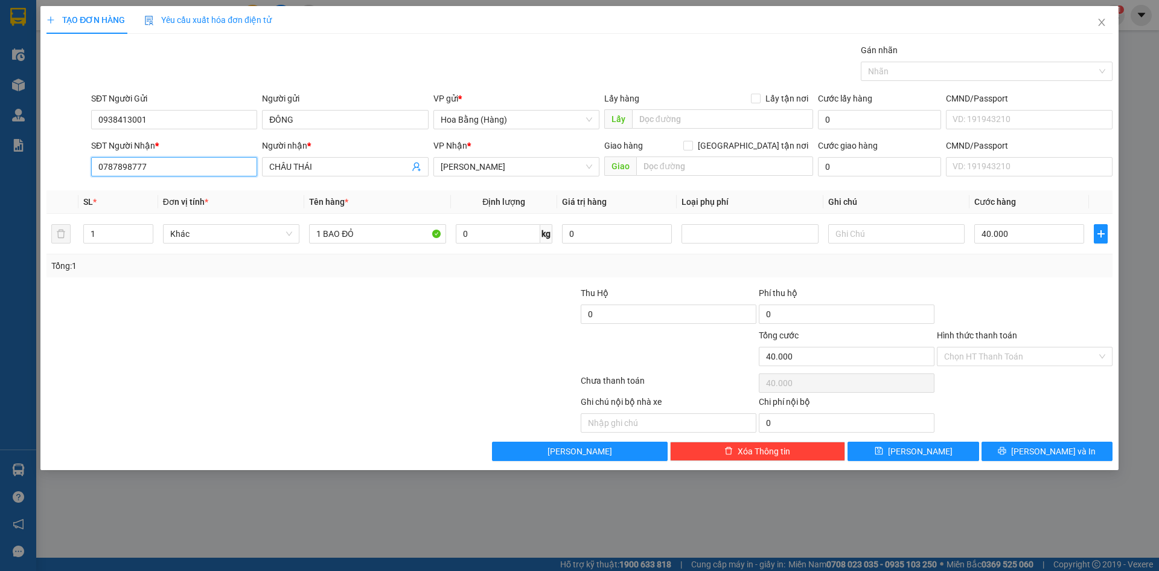
click at [169, 170] on input "0787898777" at bounding box center [174, 166] width 166 height 19
click at [1017, 235] on input "40.000" at bounding box center [1030, 233] width 110 height 19
type input "5"
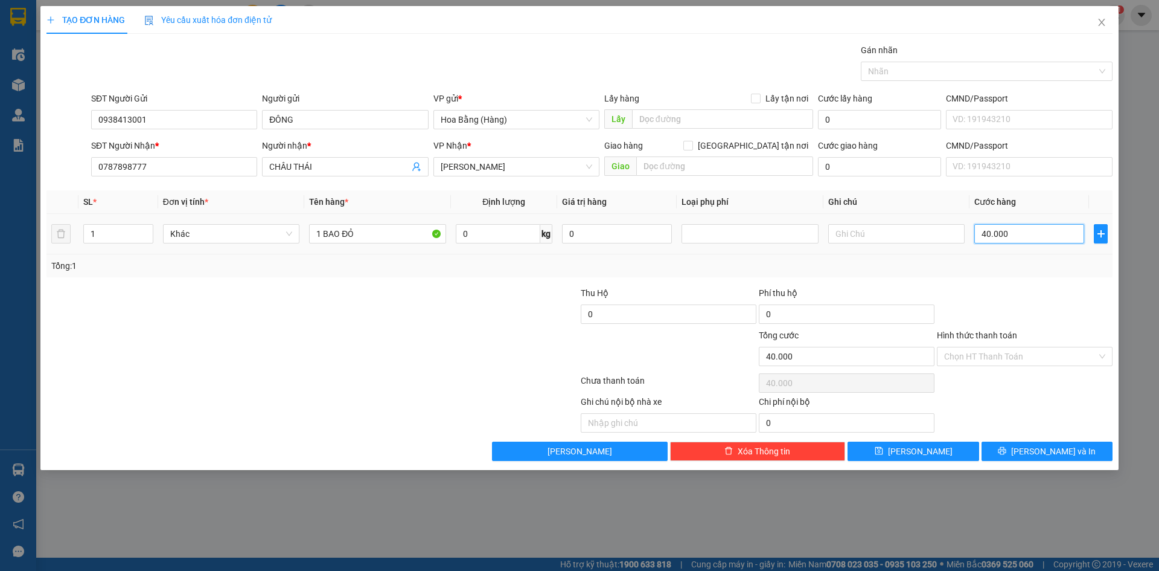
type input "5"
type input "50"
type input "50.000"
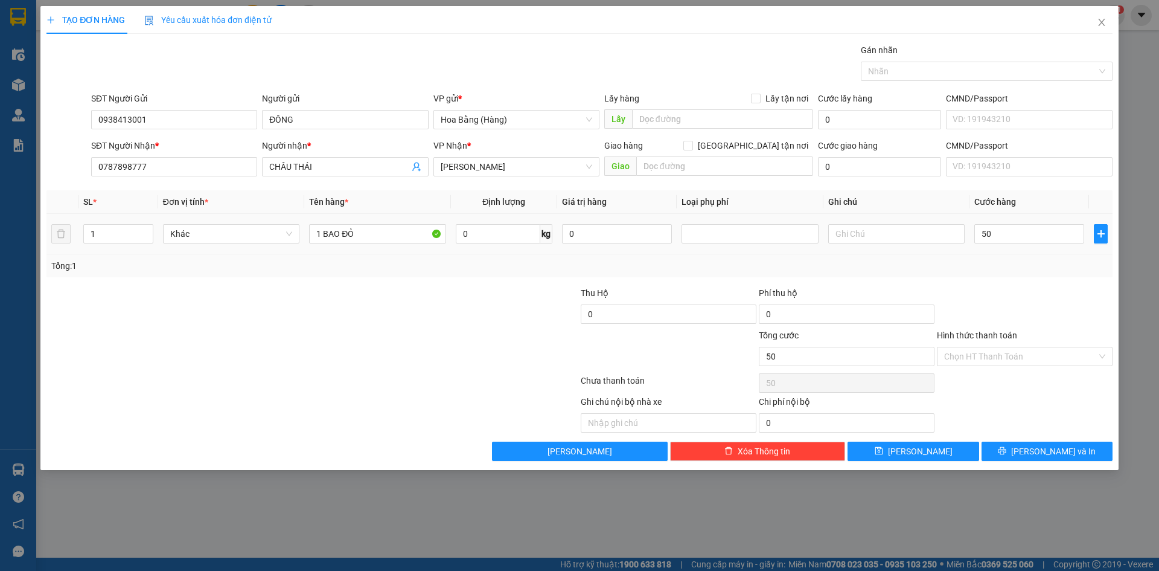
type input "50.000"
click at [1018, 255] on div "Tổng: 1" at bounding box center [579, 265] width 1066 height 23
click at [1034, 450] on button "[PERSON_NAME] và In" at bounding box center [1047, 450] width 131 height 19
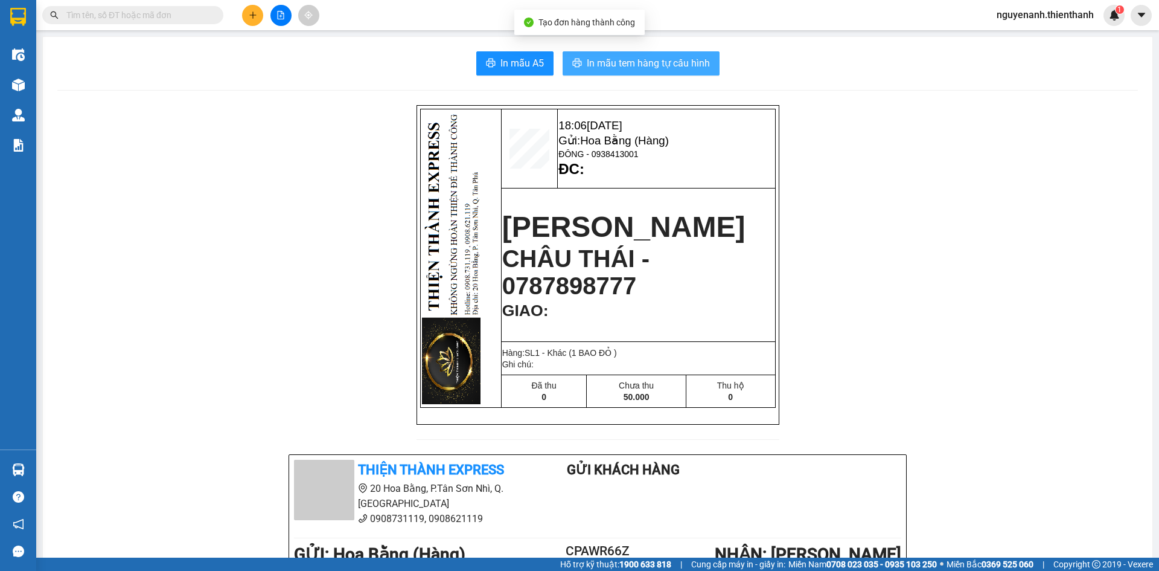
click at [653, 62] on span "In mẫu tem hàng tự cấu hình" at bounding box center [648, 63] width 123 height 15
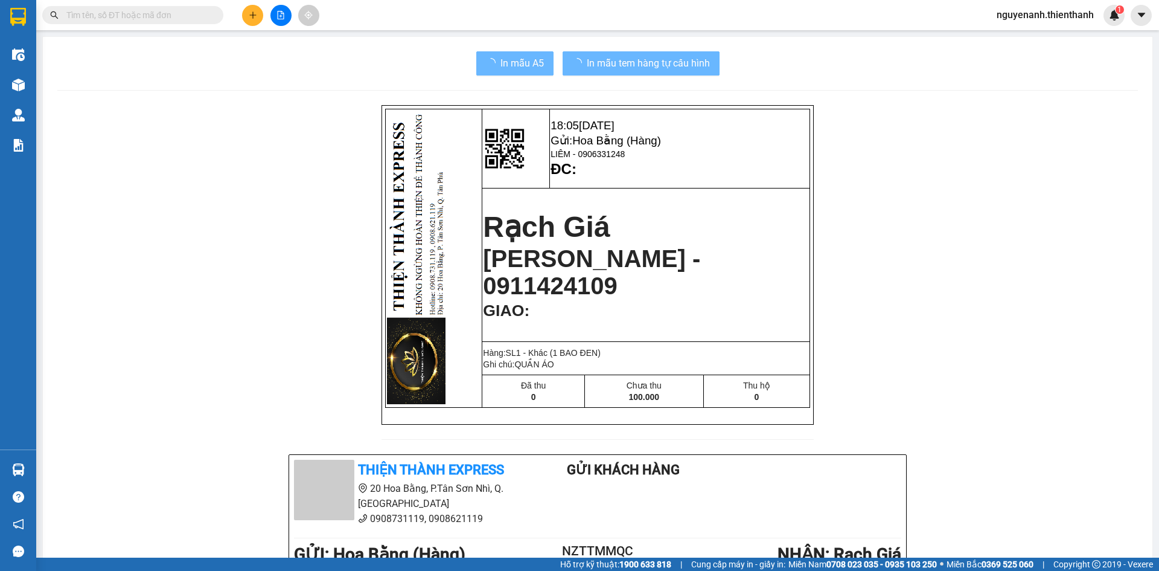
click at [156, 14] on input "text" at bounding box center [137, 14] width 142 height 13
paste input "0787898777"
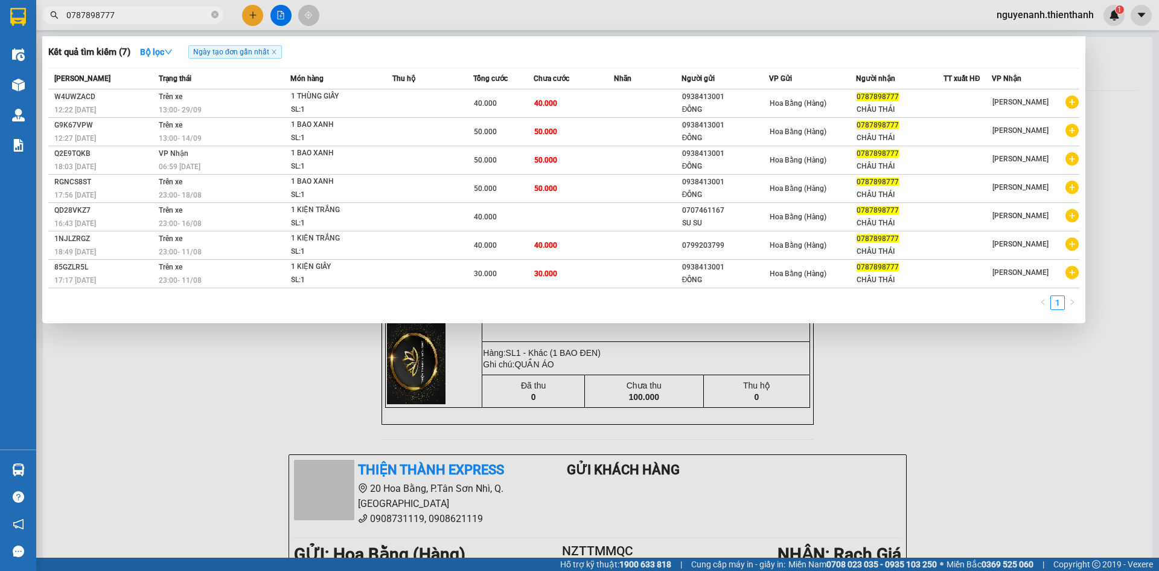
type input "0787898777"
